Goal: Information Seeking & Learning: Learn about a topic

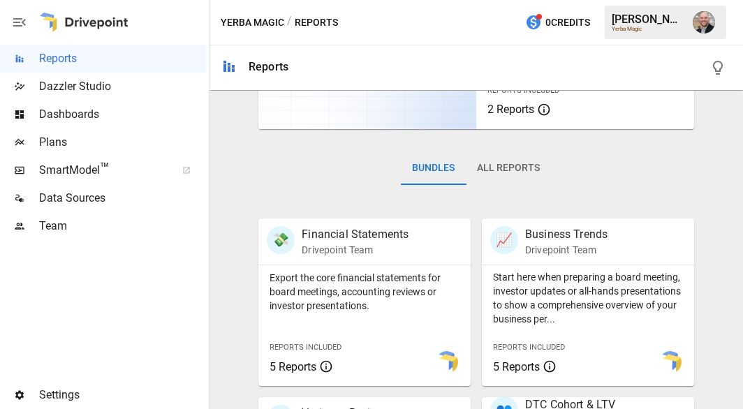
scroll to position [155, 0]
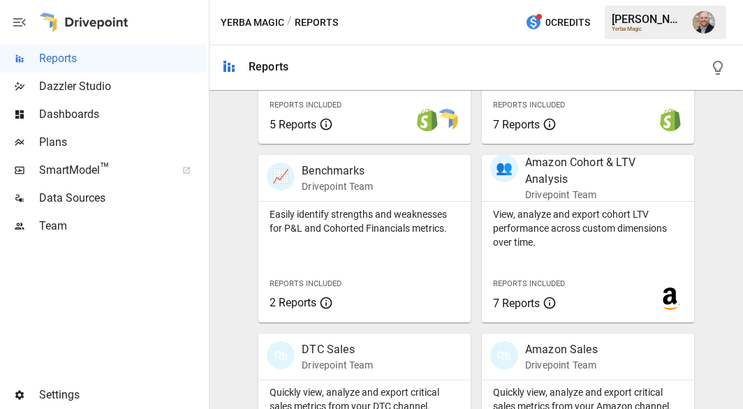
scroll to position [576, 0]
click at [574, 195] on p "Drivepoint Team" at bounding box center [589, 194] width 128 height 14
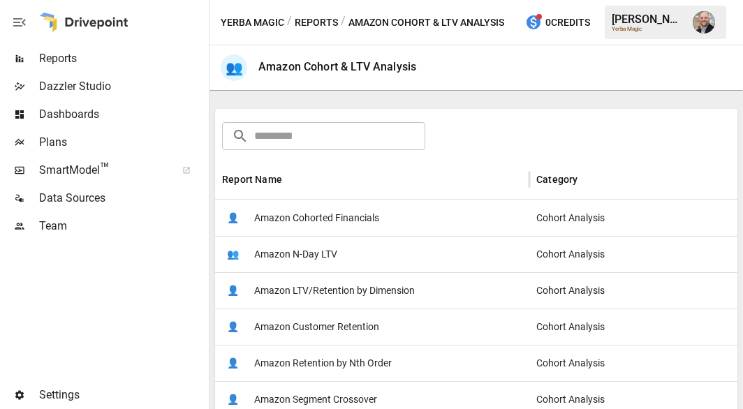
scroll to position [194, 0]
click at [369, 225] on span "Amazon Cohorted Financials" at bounding box center [316, 218] width 125 height 36
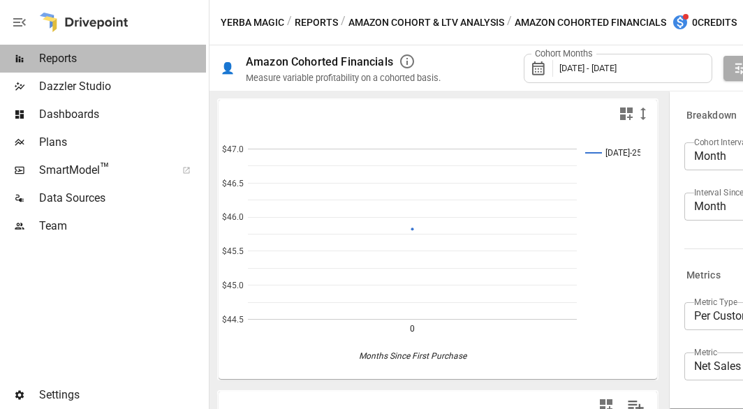
click at [106, 50] on span "Reports" at bounding box center [122, 58] width 167 height 17
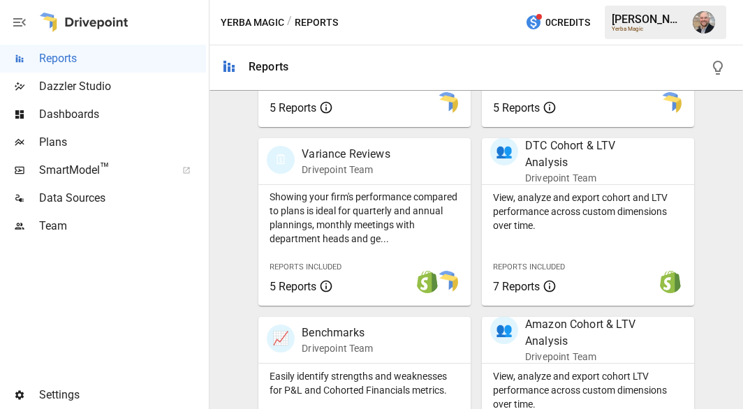
scroll to position [415, 0]
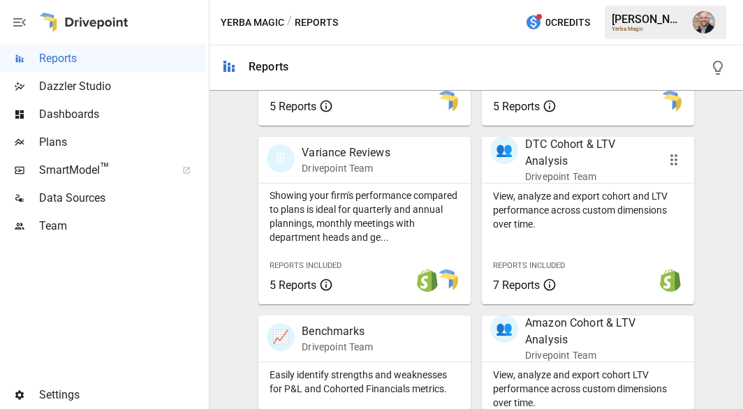
click at [585, 195] on p "View, analyze and export cohort and LTV performance across custom dimensions ov…" at bounding box center [588, 210] width 190 height 42
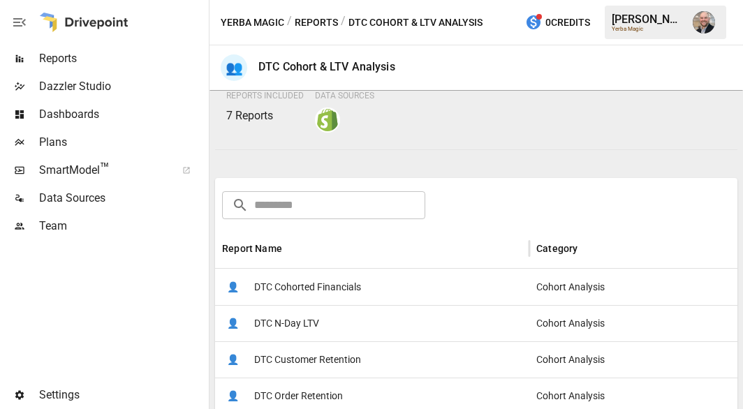
scroll to position [125, 0]
click at [353, 276] on span "DTC Cohorted Financials" at bounding box center [307, 287] width 107 height 36
